Goal: Task Accomplishment & Management: Manage account settings

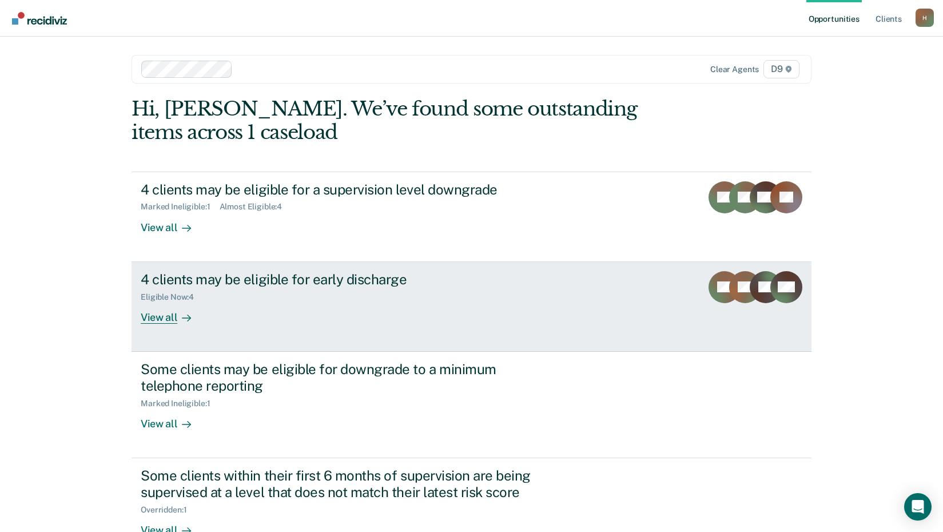
click at [141, 318] on div "View all" at bounding box center [173, 312] width 64 height 22
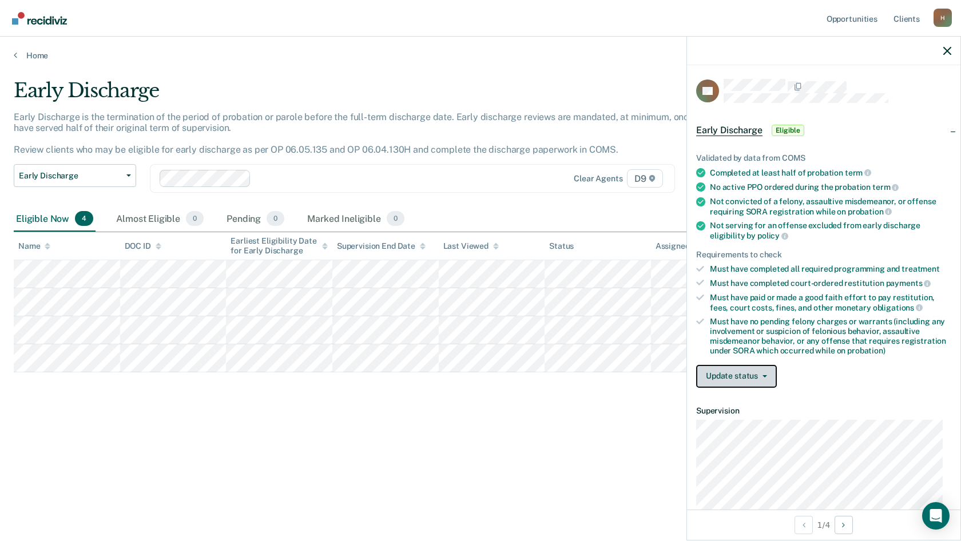
click at [762, 375] on icon "button" at bounding box center [764, 376] width 5 height 2
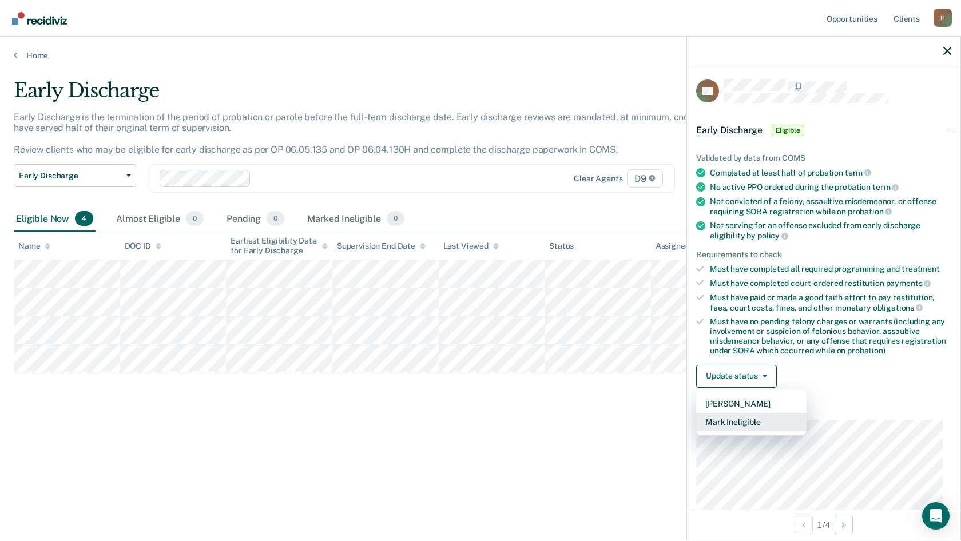
click at [742, 423] on button "Mark Ineligible" at bounding box center [751, 422] width 110 height 18
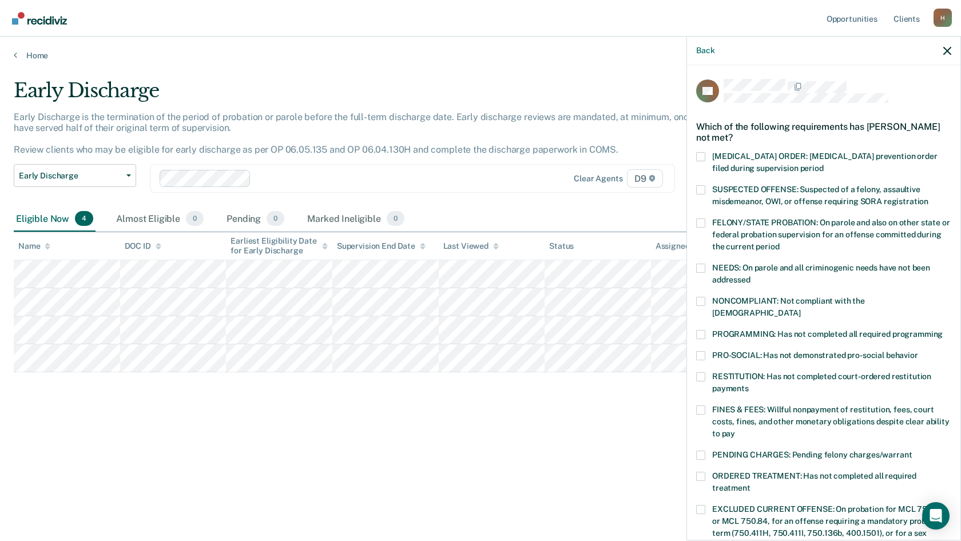
click at [701, 372] on span at bounding box center [700, 376] width 9 height 9
click at [748, 384] on input "RESTITUTION: Has not completed court-ordered restitution payments" at bounding box center [748, 384] width 0 height 0
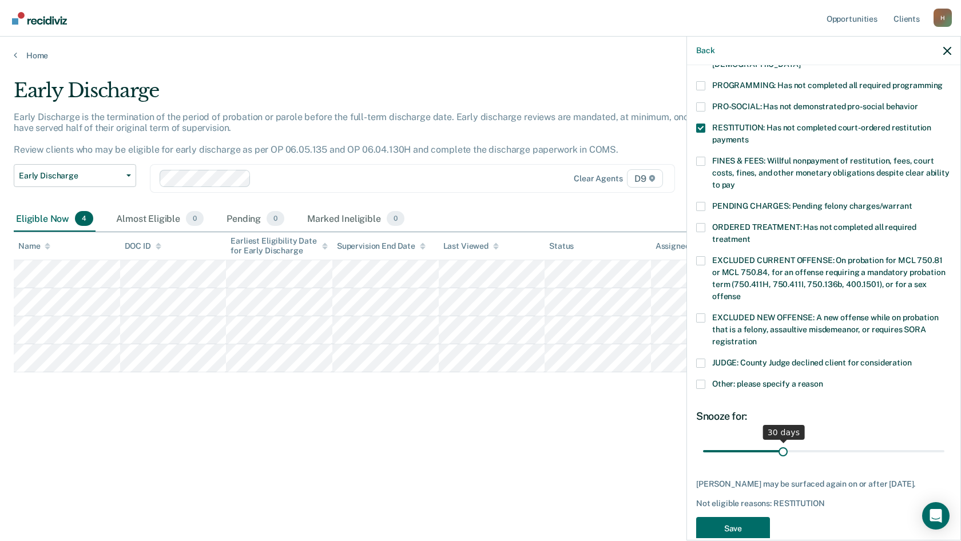
scroll to position [258, 0]
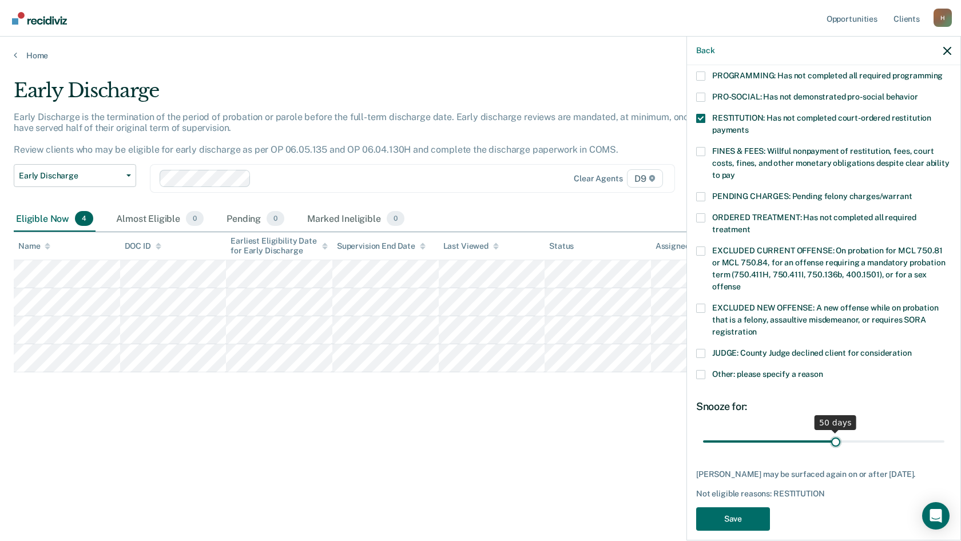
drag, startPoint x: 781, startPoint y: 429, endPoint x: 830, endPoint y: 428, distance: 48.6
click at [830, 431] on input "range" at bounding box center [823, 441] width 241 height 20
click at [793, 431] on input "range" at bounding box center [823, 441] width 241 height 20
click at [771, 431] on input "range" at bounding box center [823, 441] width 241 height 20
click at [788, 431] on input "range" at bounding box center [823, 441] width 241 height 20
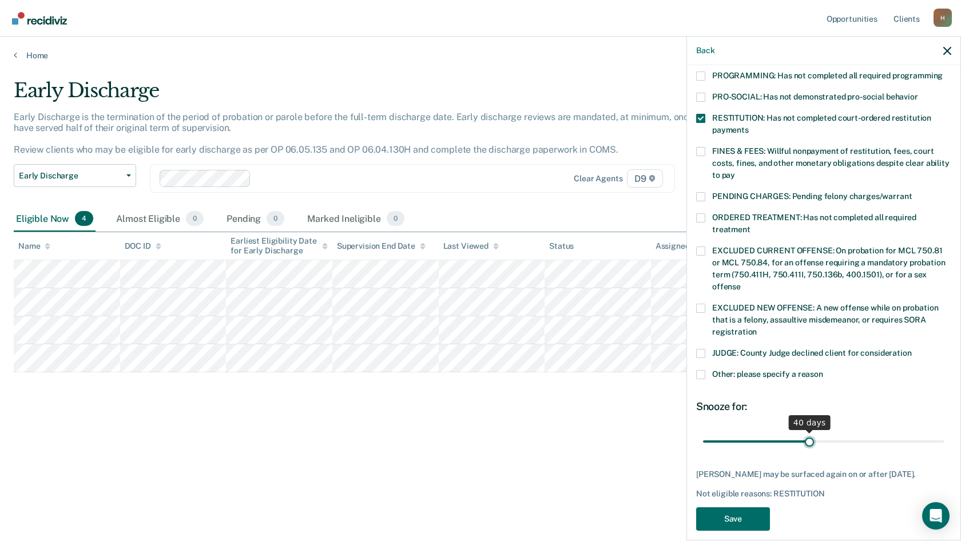
drag, startPoint x: 788, startPoint y: 427, endPoint x: 805, endPoint y: 427, distance: 17.2
type input "40"
click at [805, 431] on input "range" at bounding box center [823, 441] width 241 height 20
click at [755, 508] on button "Save" at bounding box center [733, 518] width 74 height 23
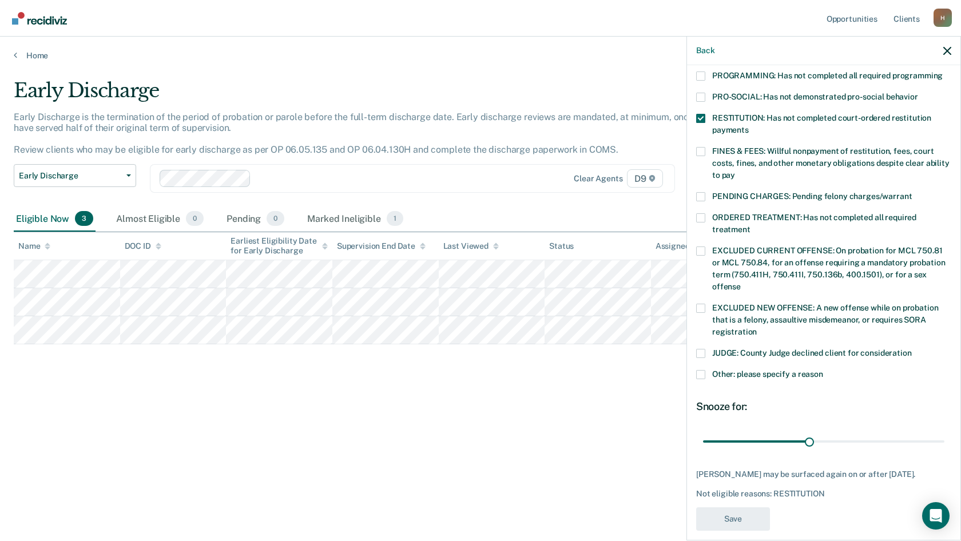
scroll to position [214, 0]
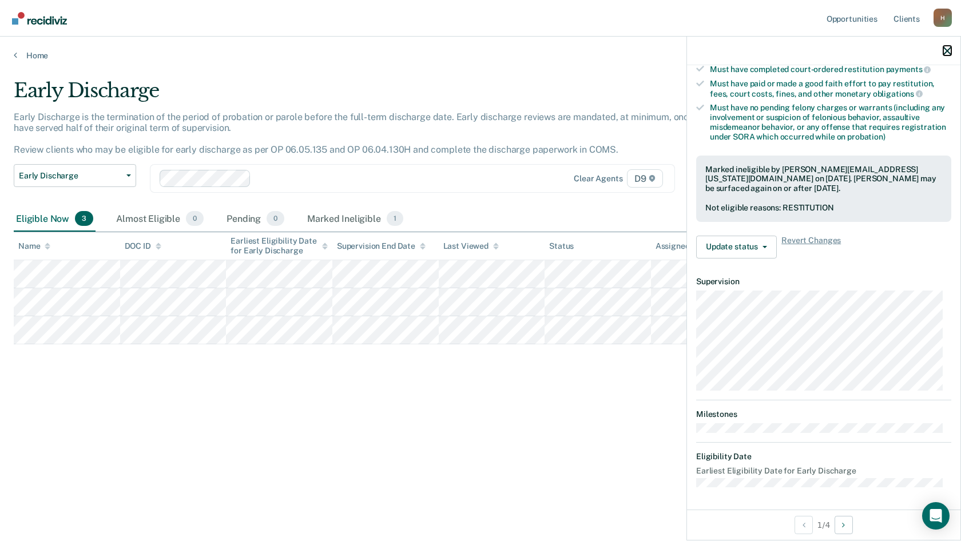
click at [949, 51] on icon "button" at bounding box center [947, 51] width 8 height 8
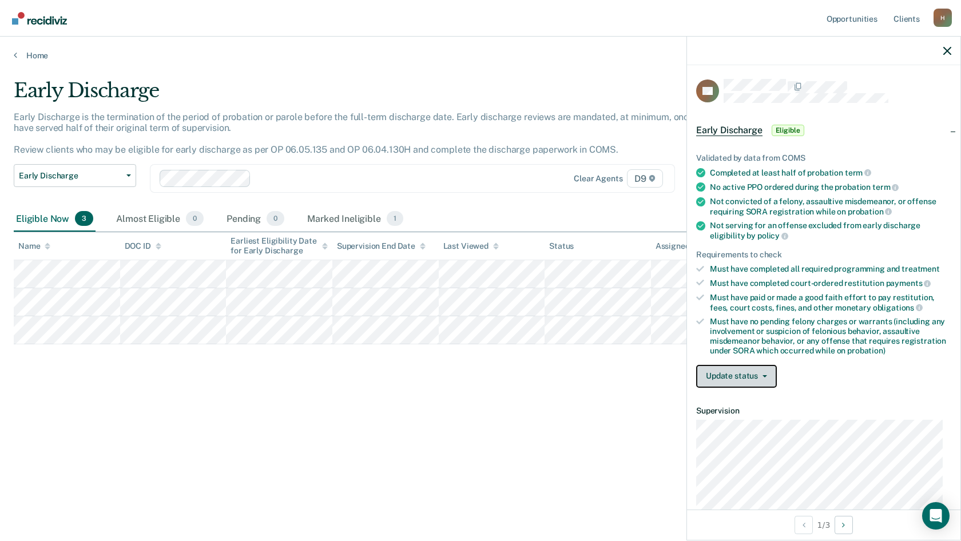
click at [767, 377] on button "Update status" at bounding box center [736, 376] width 81 height 23
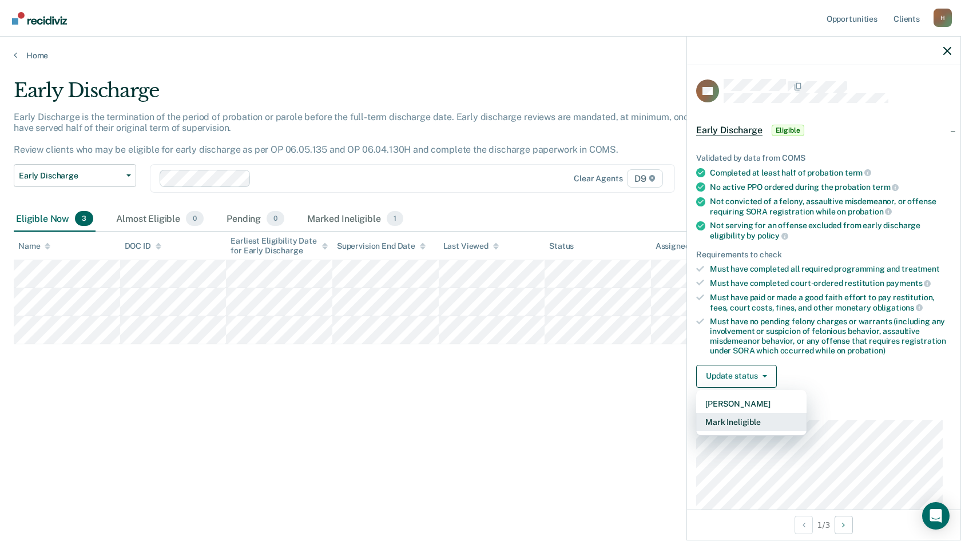
click at [764, 424] on button "Mark Ineligible" at bounding box center [751, 422] width 110 height 18
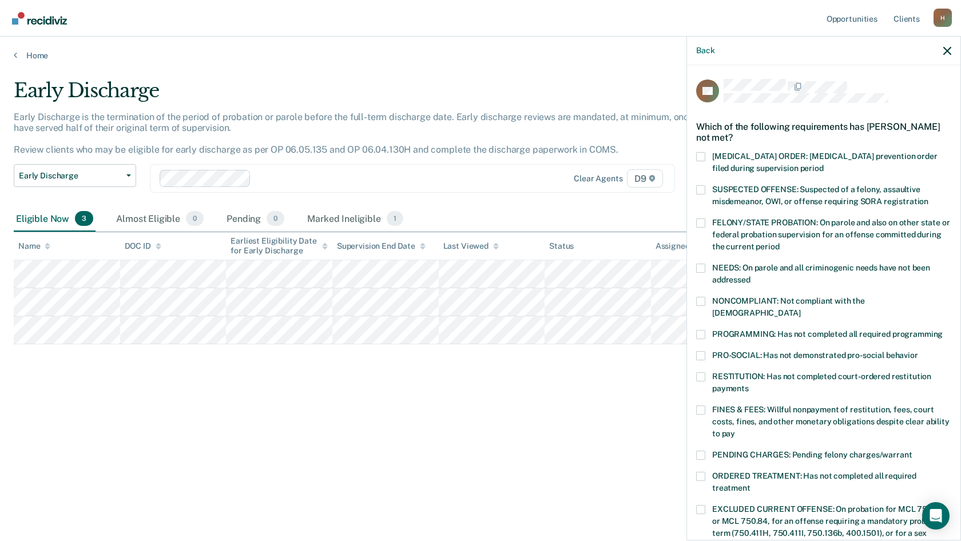
click at [700, 330] on span at bounding box center [700, 334] width 9 height 9
click at [942, 330] on input "PROGRAMMING: Has not completed all required programming" at bounding box center [942, 330] width 0 height 0
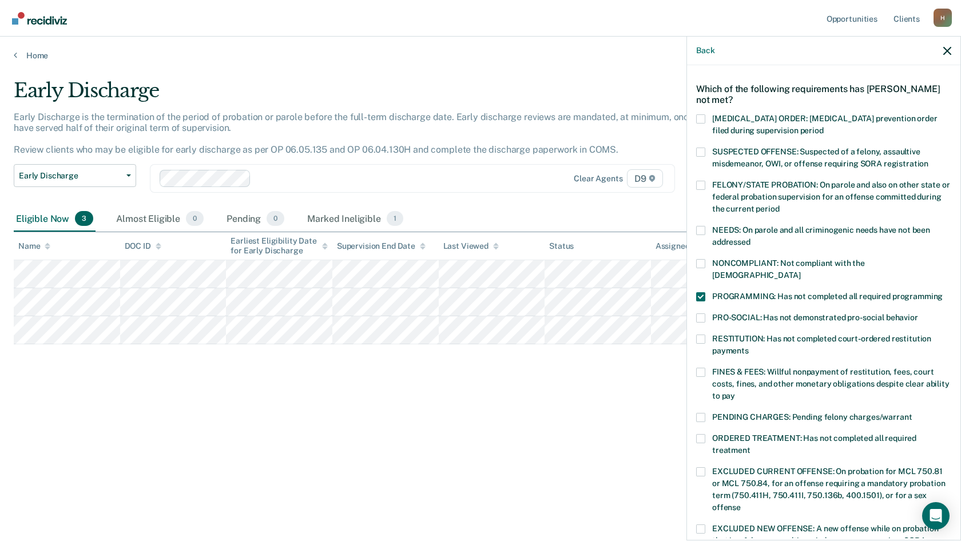
scroll to position [57, 0]
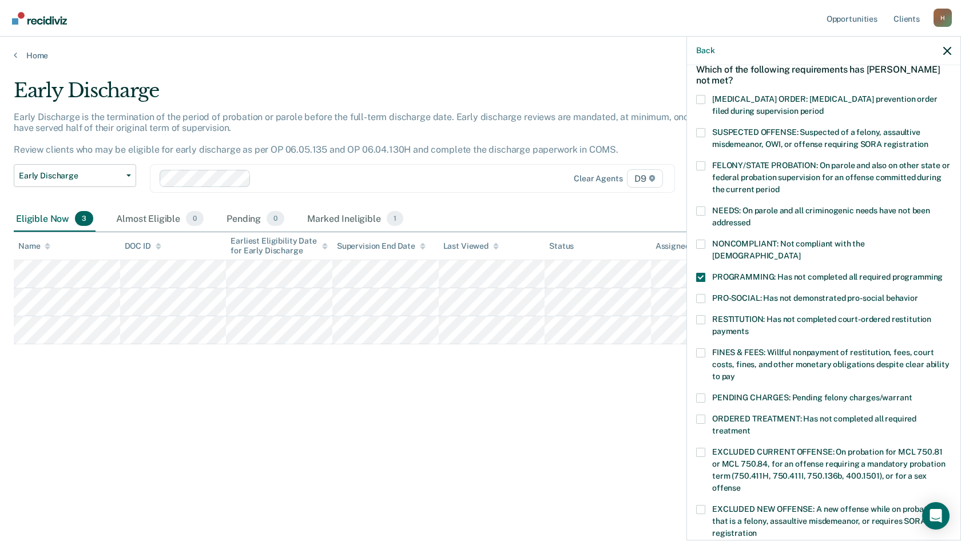
click at [700, 273] on span at bounding box center [700, 277] width 9 height 9
click at [942, 273] on input "PROGRAMMING: Has not completed all required programming" at bounding box center [942, 273] width 0 height 0
click at [700, 399] on div "PENDING CHARGES: Pending felony charges/warrant" at bounding box center [823, 403] width 255 height 21
click at [702, 415] on span at bounding box center [700, 419] width 9 height 9
click at [750, 427] on input "ORDERED TREATMENT: Has not completed all required treatment" at bounding box center [750, 427] width 0 height 0
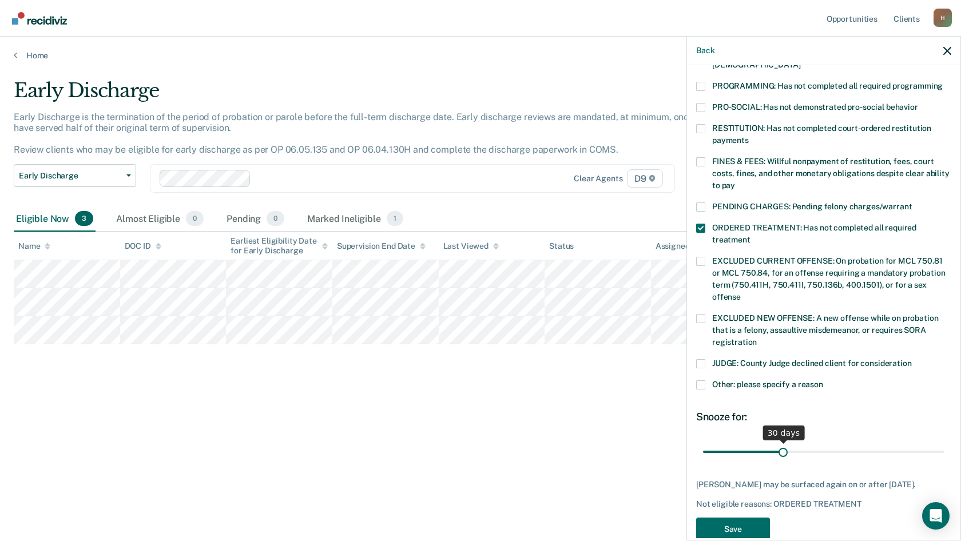
scroll to position [258, 0]
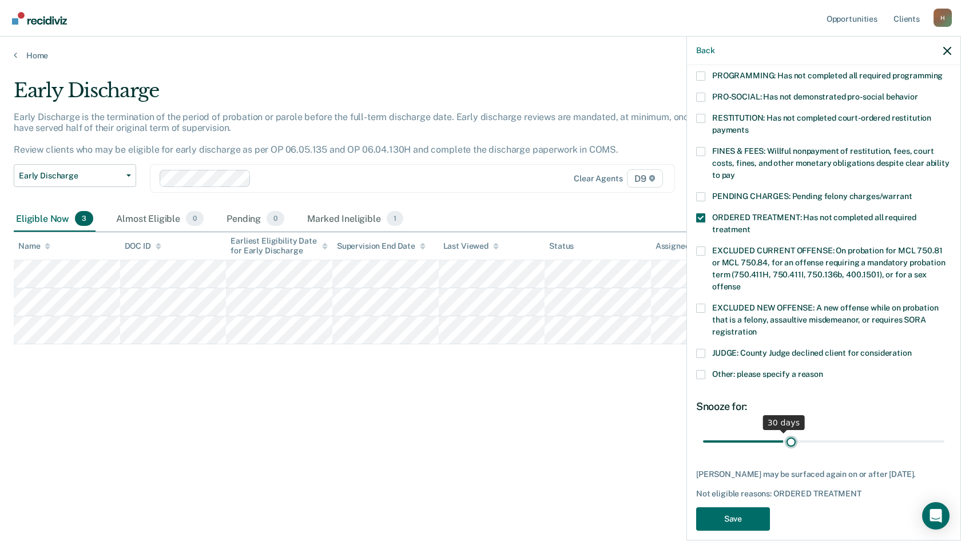
click at [787, 431] on input "range" at bounding box center [823, 441] width 241 height 20
click at [794, 431] on input "range" at bounding box center [823, 441] width 241 height 20
click at [801, 431] on input "range" at bounding box center [823, 441] width 241 height 20
click at [805, 431] on input "range" at bounding box center [823, 441] width 241 height 20
click at [815, 431] on input "range" at bounding box center [823, 441] width 241 height 20
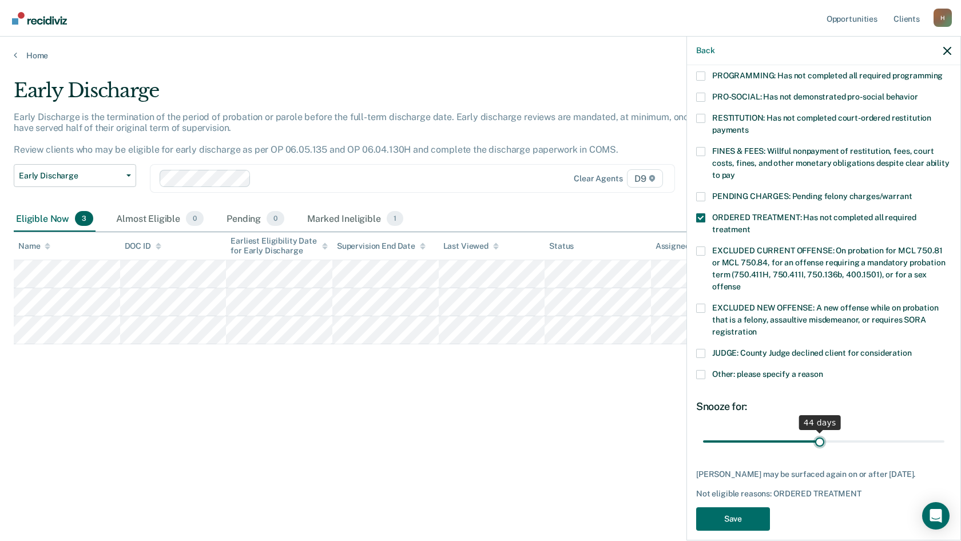
click at [815, 431] on input "range" at bounding box center [823, 441] width 241 height 20
click at [826, 431] on input "range" at bounding box center [823, 441] width 241 height 20
click at [838, 431] on input "range" at bounding box center [823, 441] width 241 height 20
type input "50"
click at [830, 431] on input "range" at bounding box center [823, 441] width 241 height 20
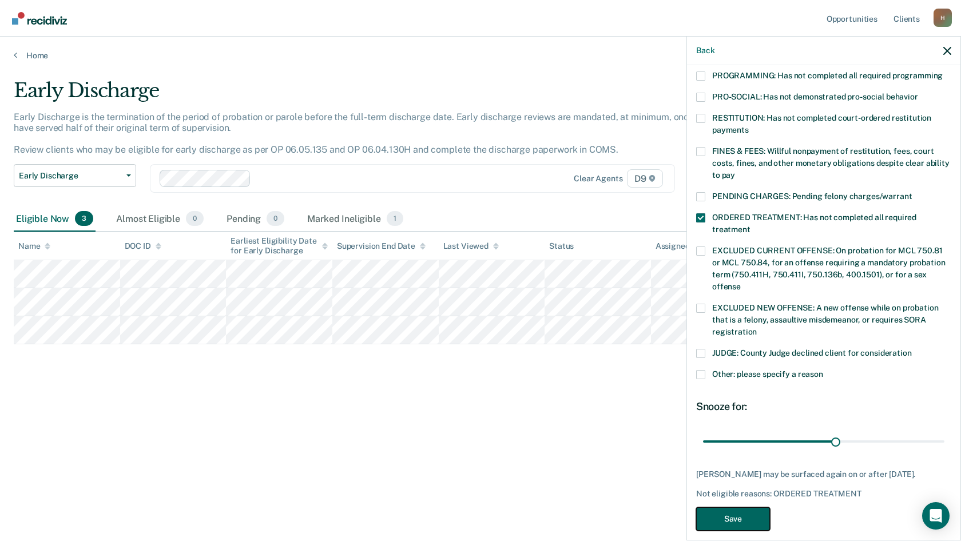
click at [750, 507] on button "Save" at bounding box center [733, 518] width 74 height 23
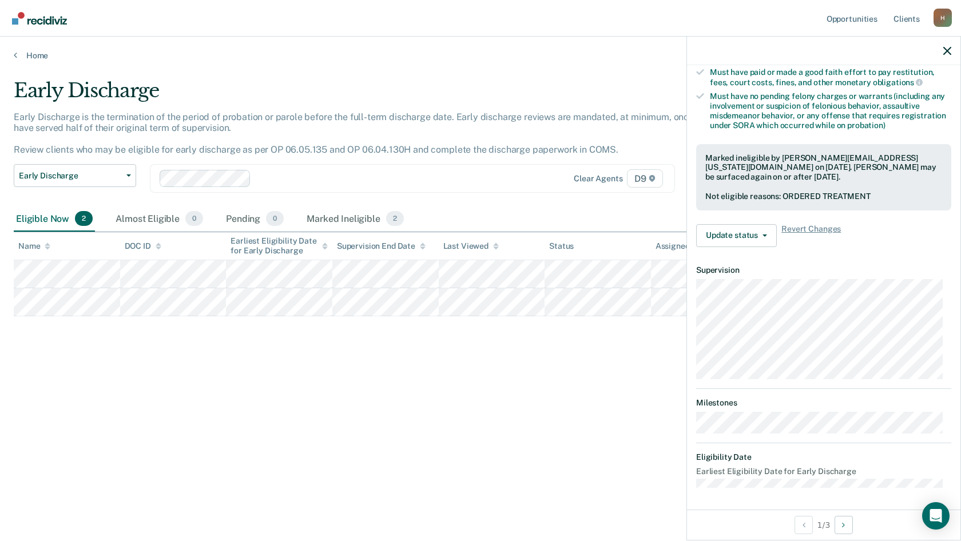
scroll to position [129, 0]
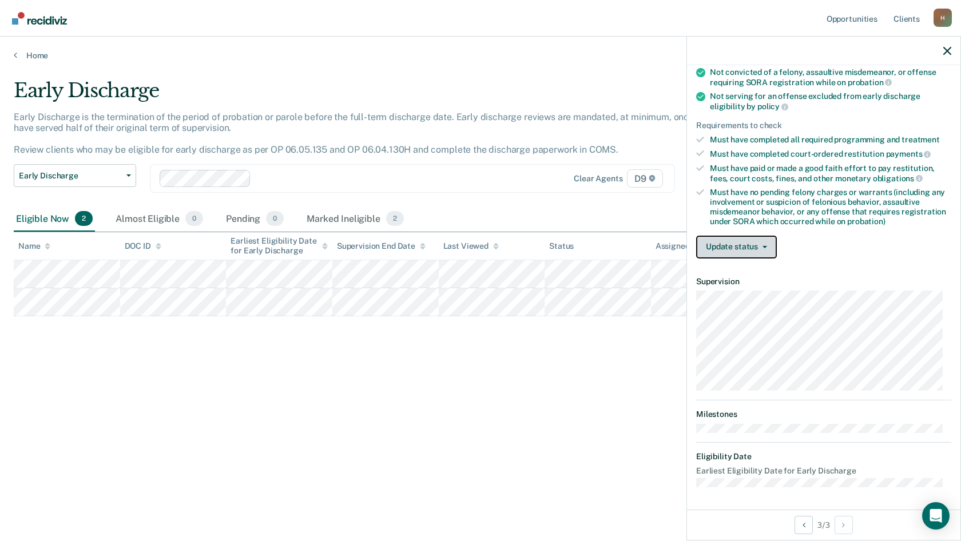
click at [769, 246] on button "Update status" at bounding box center [736, 247] width 81 height 23
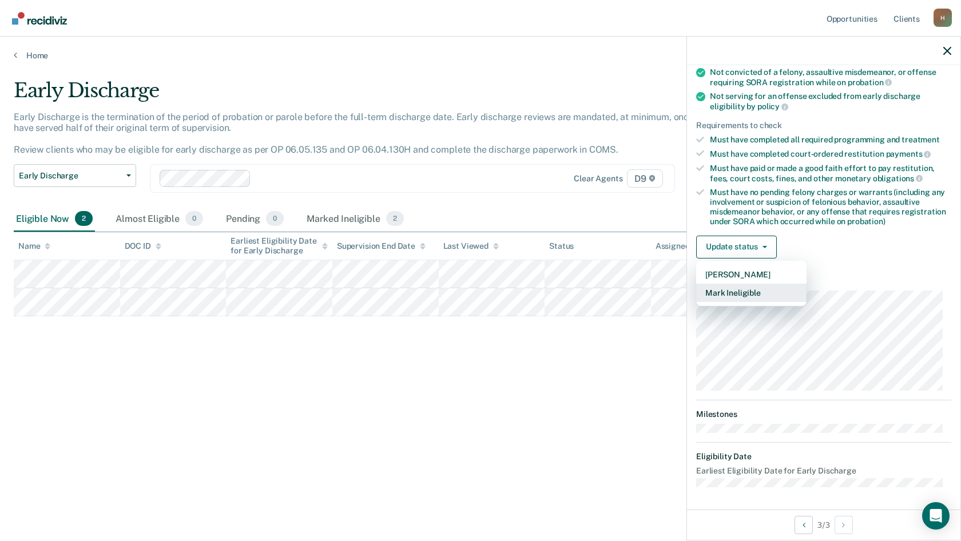
click at [747, 289] on button "Mark Ineligible" at bounding box center [751, 293] width 110 height 18
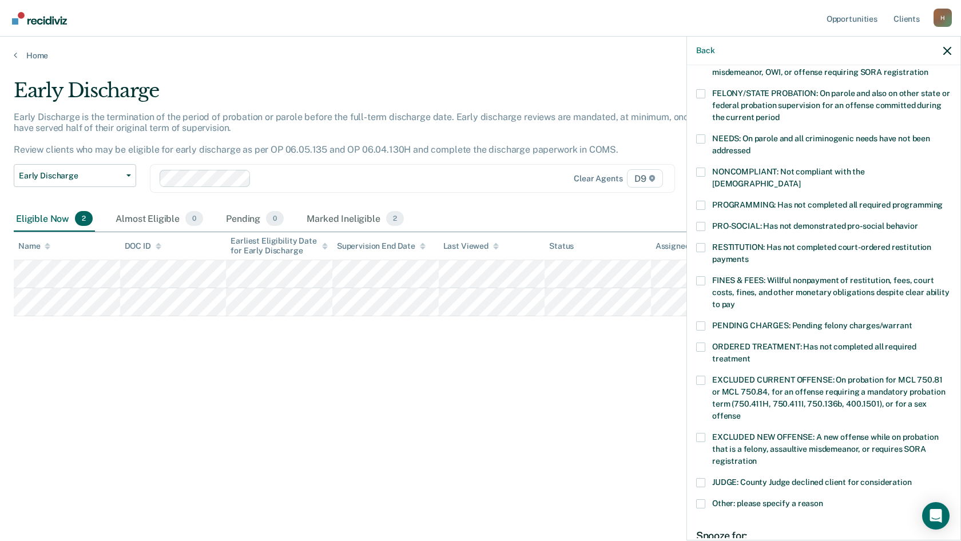
click at [700, 243] on span at bounding box center [700, 247] width 9 height 9
click at [748, 255] on input "RESTITUTION: Has not completed court-ordered restitution payments" at bounding box center [748, 255] width 0 height 0
drag, startPoint x: 702, startPoint y: 265, endPoint x: 707, endPoint y: 268, distance: 6.7
click at [702, 276] on span at bounding box center [700, 280] width 9 height 9
click at [735, 300] on input "FINES & FEES: Willful nonpayment of restitution, fees, court costs, fines, and …" at bounding box center [735, 300] width 0 height 0
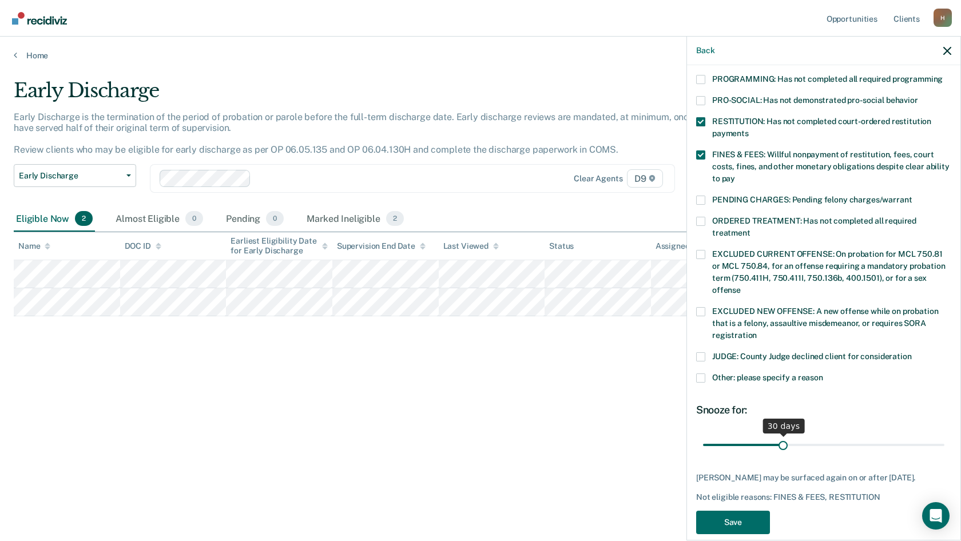
scroll to position [258, 0]
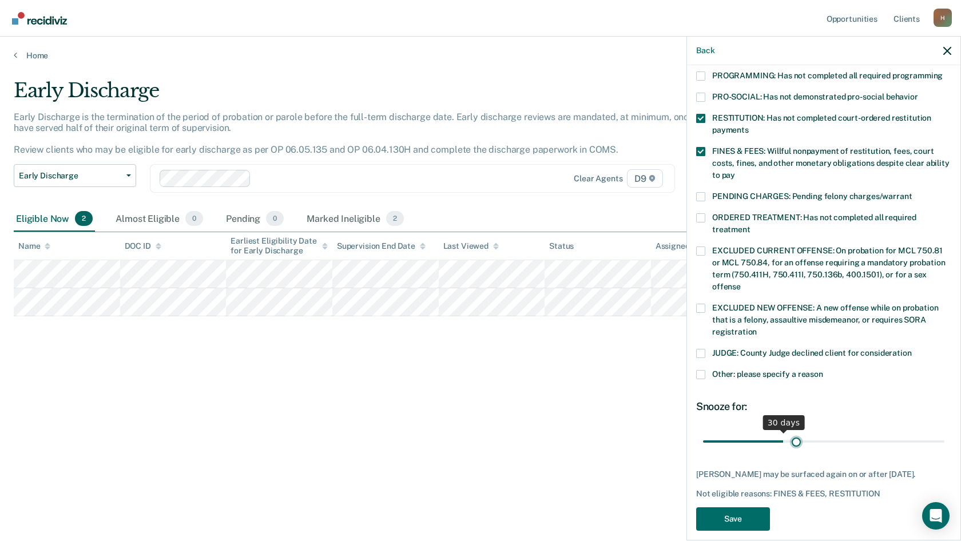
click at [793, 431] on input "range" at bounding box center [823, 441] width 241 height 20
type input "40"
click at [805, 431] on input "range" at bounding box center [823, 441] width 241 height 20
click at [744, 507] on button "Save" at bounding box center [733, 518] width 74 height 23
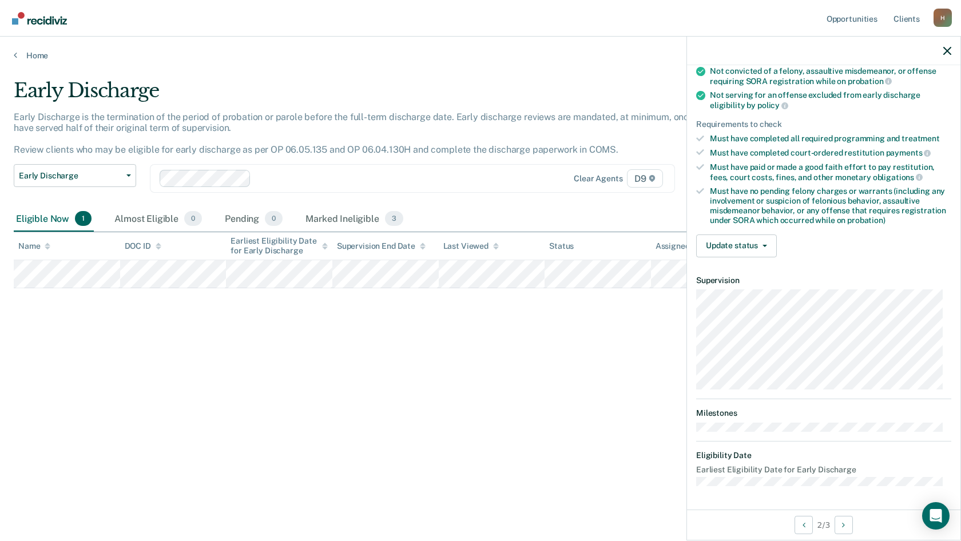
scroll to position [129, 0]
click at [763, 248] on button "Update status" at bounding box center [736, 247] width 81 height 23
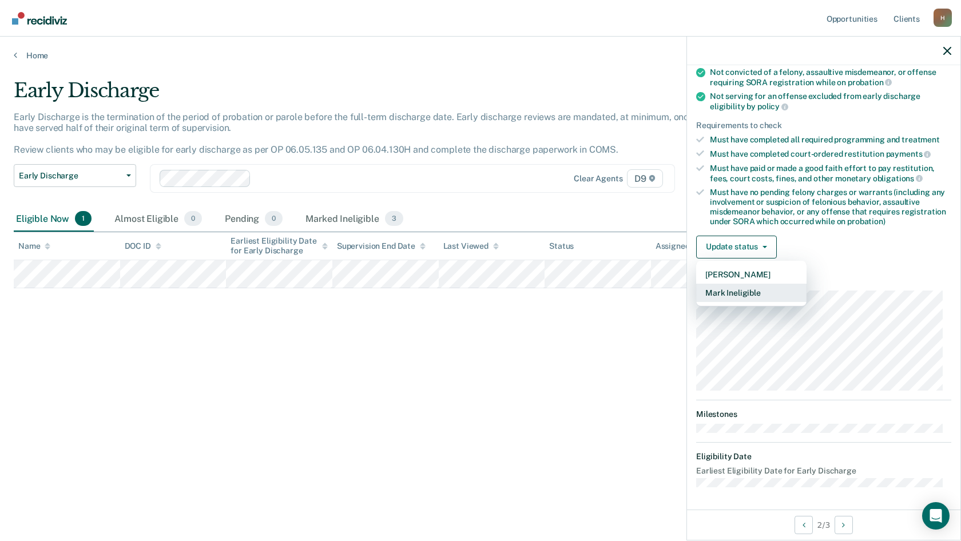
click at [743, 292] on button "Mark Ineligible" at bounding box center [751, 293] width 110 height 18
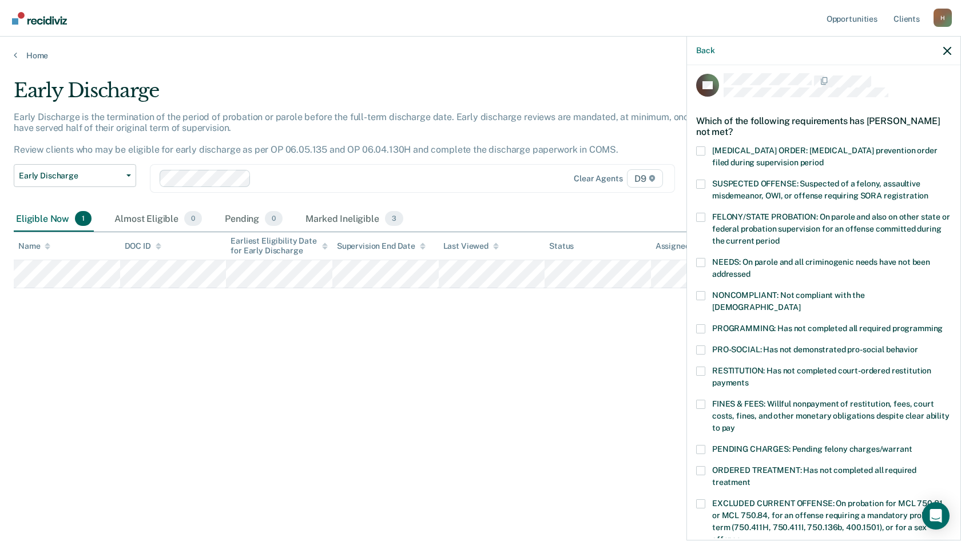
scroll to position [0, 0]
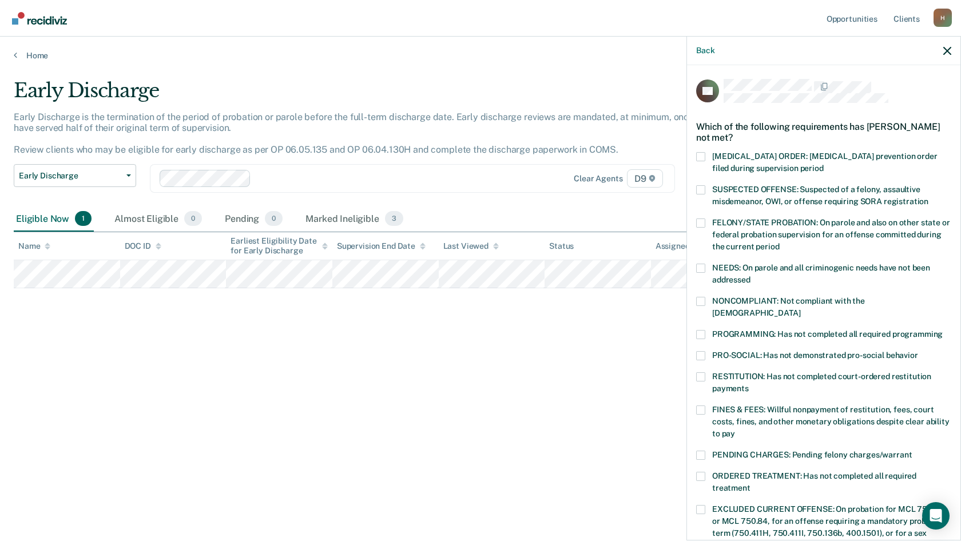
click at [702, 330] on span at bounding box center [700, 334] width 9 height 9
click at [942, 330] on input "PROGRAMMING: Has not completed all required programming" at bounding box center [942, 330] width 0 height 0
click at [704, 405] on span at bounding box center [700, 409] width 9 height 9
click at [735, 429] on input "FINES & FEES: Willful nonpayment of restitution, fees, court costs, fines, and …" at bounding box center [735, 429] width 0 height 0
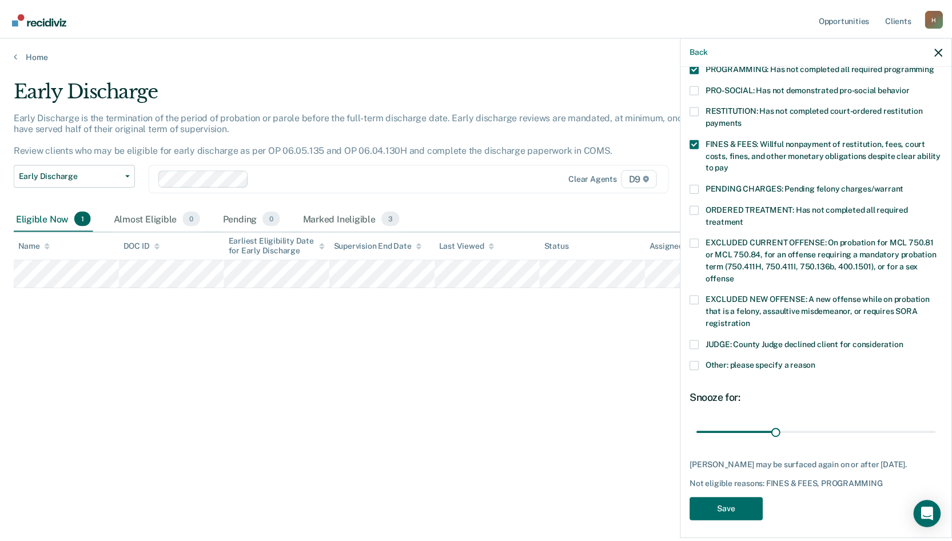
scroll to position [268, 0]
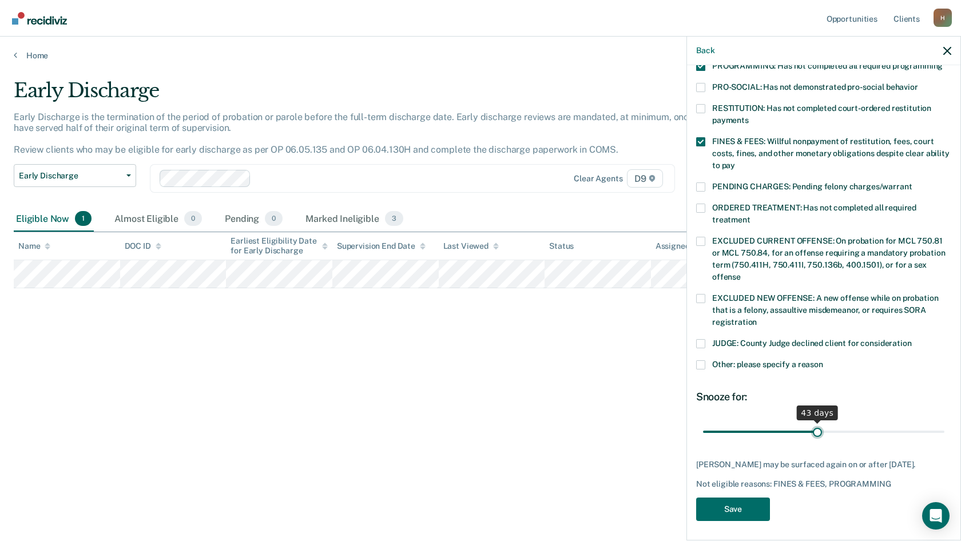
click at [812, 421] on input "range" at bounding box center [823, 431] width 241 height 20
drag, startPoint x: 811, startPoint y: 419, endPoint x: 831, endPoint y: 417, distance: 20.0
type input "50"
click at [831, 421] on input "range" at bounding box center [823, 431] width 241 height 20
click at [750, 502] on button "Save" at bounding box center [733, 508] width 74 height 23
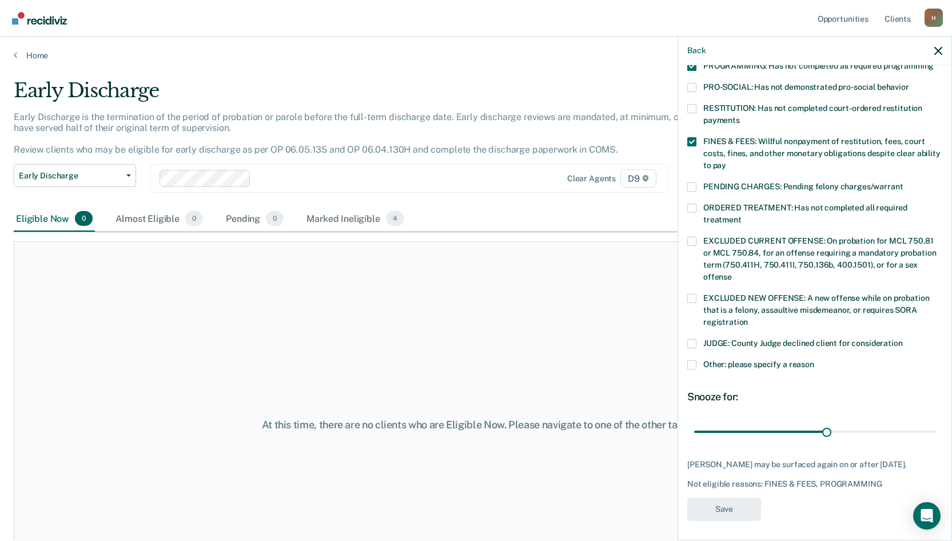
scroll to position [214, 0]
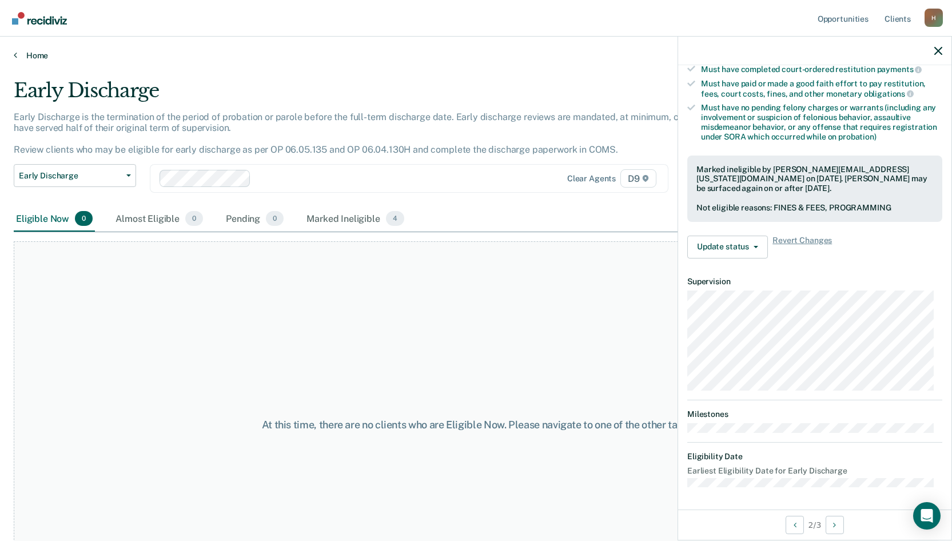
click at [40, 54] on link "Home" at bounding box center [476, 55] width 925 height 10
